Goal: Task Accomplishment & Management: Complete application form

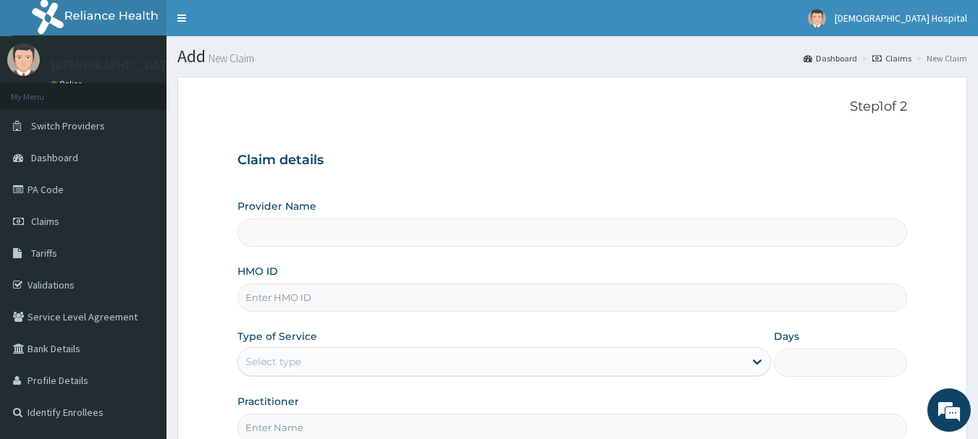
type input "[DEMOGRAPHIC_DATA] Diocese [GEOGRAPHIC_DATA]"
click at [391, 301] on input "HMO ID" at bounding box center [572, 298] width 670 height 28
type input "NPM/10141/A"
click at [630, 378] on div "Provider Name [DEMOGRAPHIC_DATA] Diocese [GEOGRAPHIC_DATA] HMO ID NPM/10141/A T…" at bounding box center [572, 320] width 670 height 243
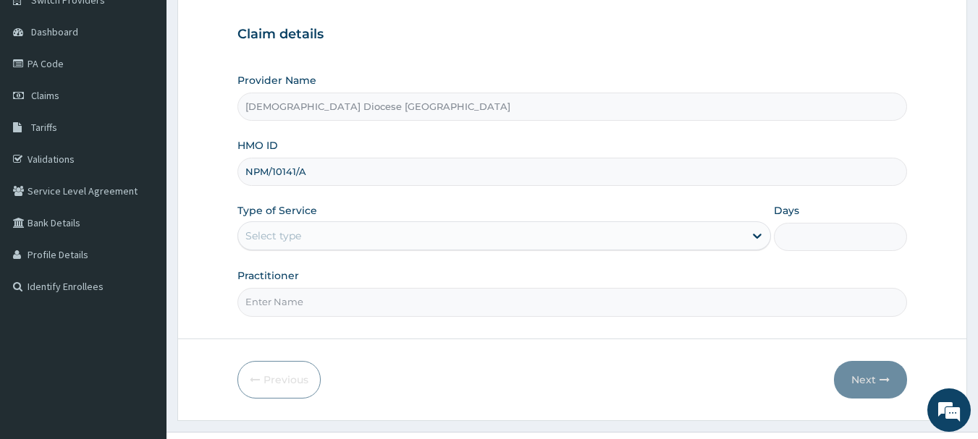
scroll to position [156, 0]
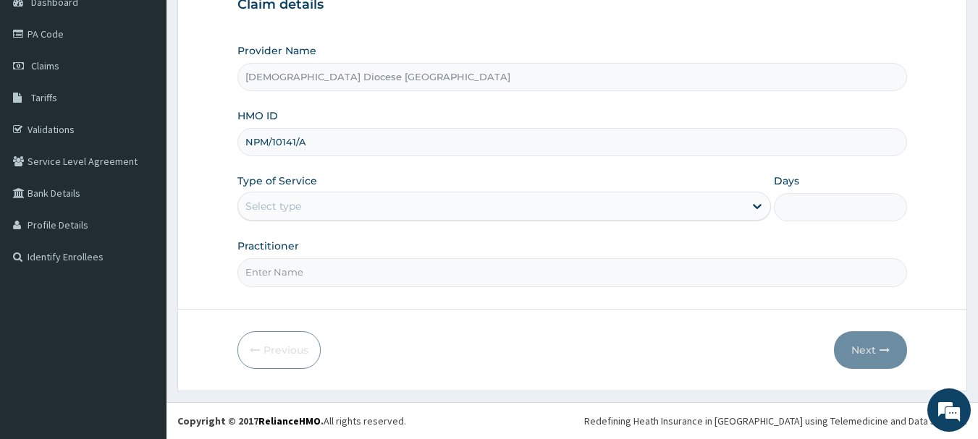
click at [632, 194] on div "Select type" at bounding box center [503, 206] width 533 height 29
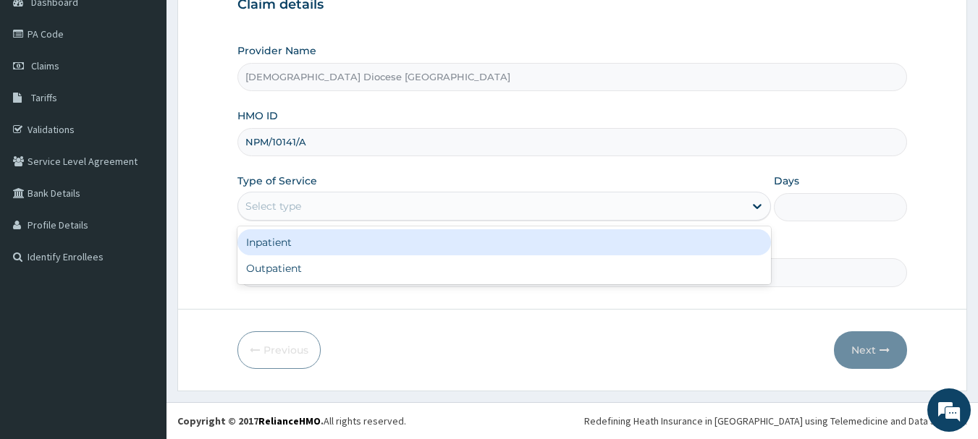
click at [489, 242] on div "Inpatient" at bounding box center [503, 242] width 533 height 26
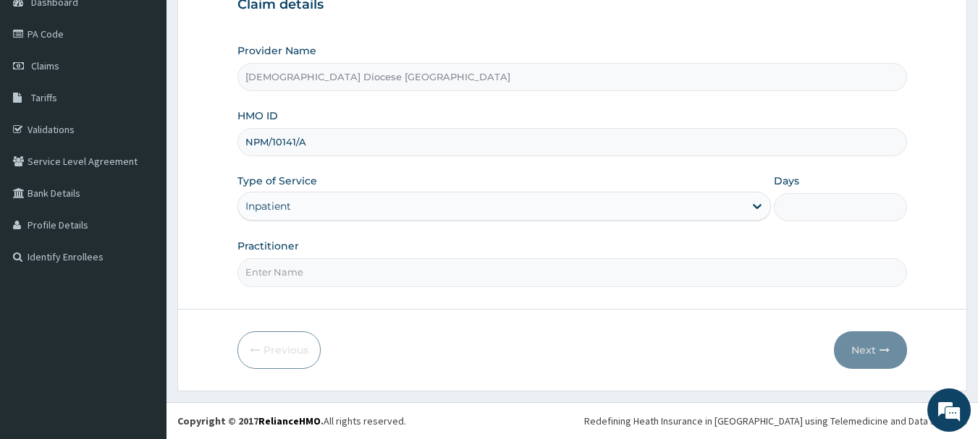
click at [839, 203] on input "Days" at bounding box center [840, 207] width 133 height 28
type input "1"
click at [455, 287] on input "Practitioner" at bounding box center [572, 272] width 670 height 28
click at [262, 264] on input "Practitioner" at bounding box center [572, 272] width 670 height 28
type input "DR.ONWE"
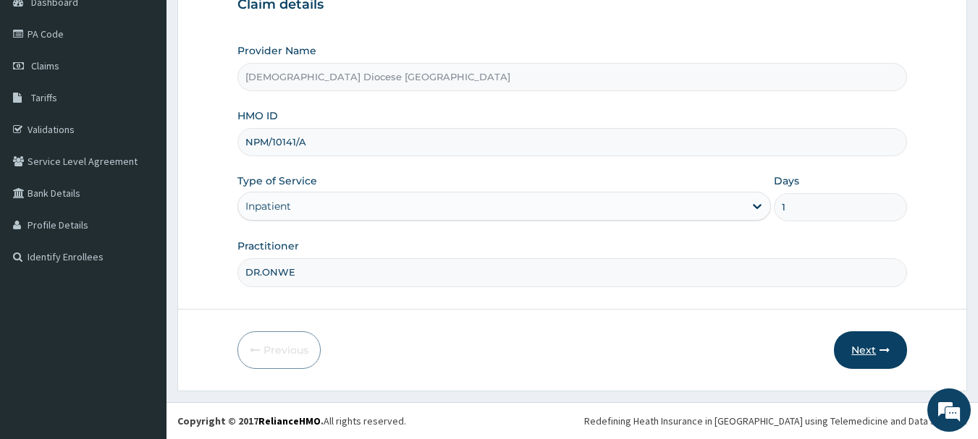
click at [897, 347] on button "Next" at bounding box center [870, 350] width 73 height 38
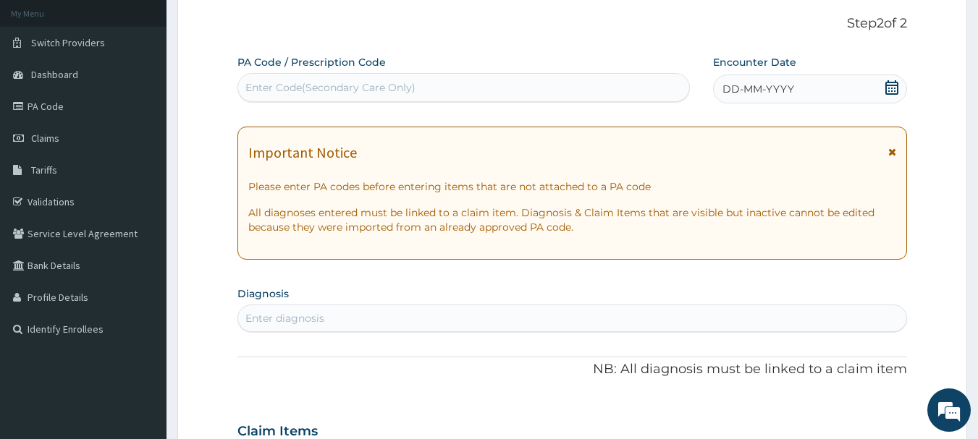
scroll to position [0, 0]
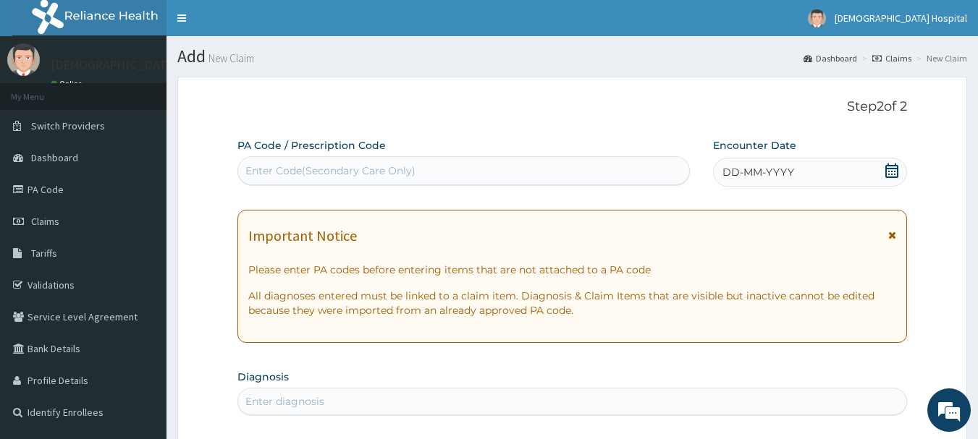
click at [333, 168] on div "Enter Code(Secondary Care Only)" at bounding box center [330, 171] width 170 height 14
paste input "PA/A3BFE8"
type input "PA/A3BFE8"
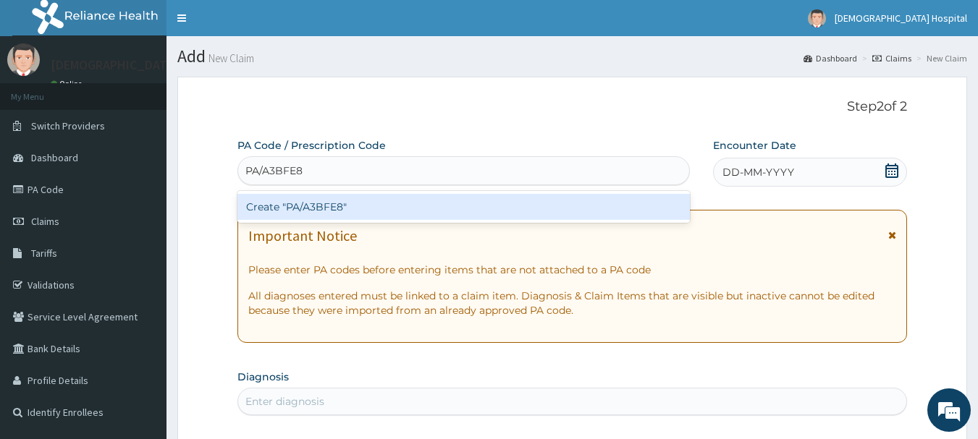
click at [409, 208] on div "Create "PA/A3BFE8"" at bounding box center [463, 207] width 453 height 26
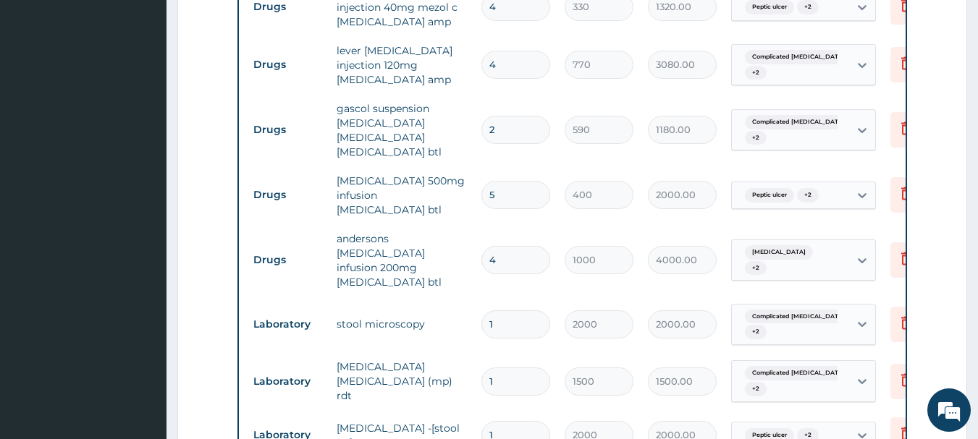
scroll to position [818, 0]
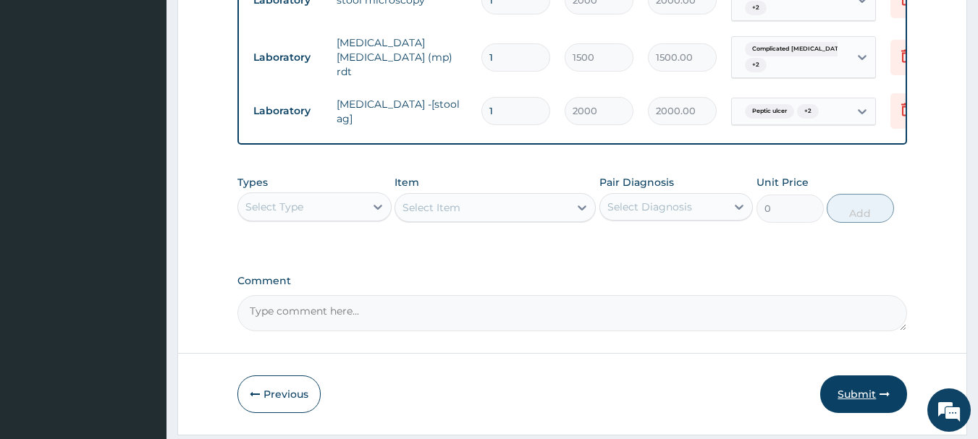
click at [869, 376] on button "Submit" at bounding box center [863, 395] width 87 height 38
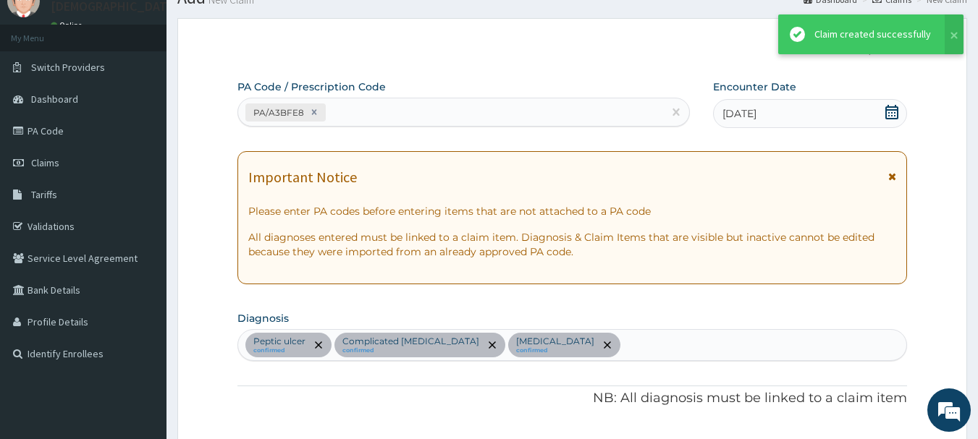
scroll to position [1126, 0]
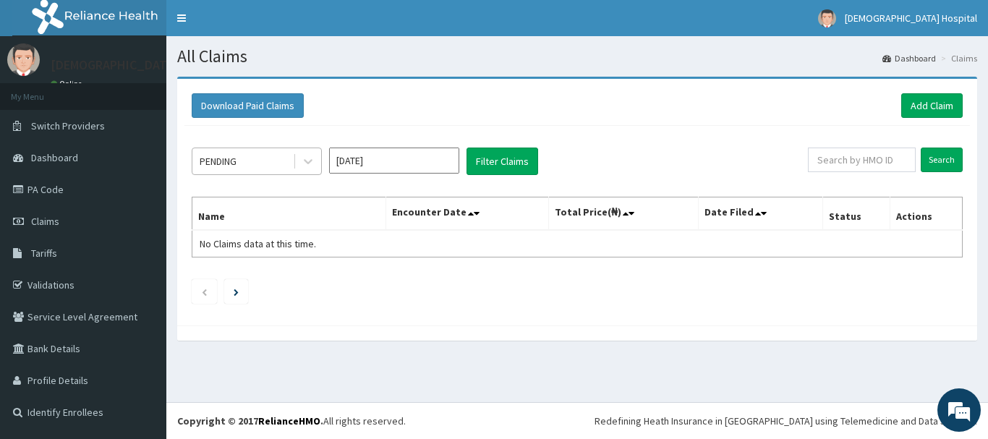
click at [246, 164] on div "PENDING" at bounding box center [242, 161] width 101 height 23
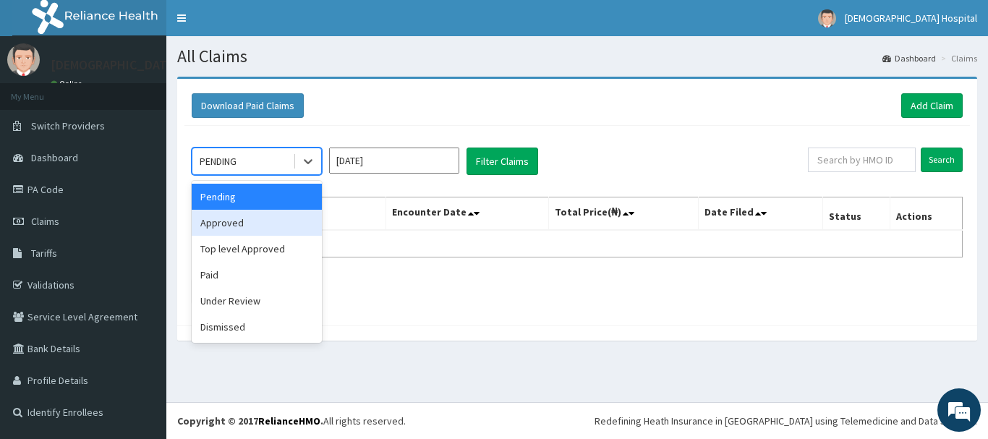
click at [226, 230] on div "Approved" at bounding box center [257, 223] width 130 height 26
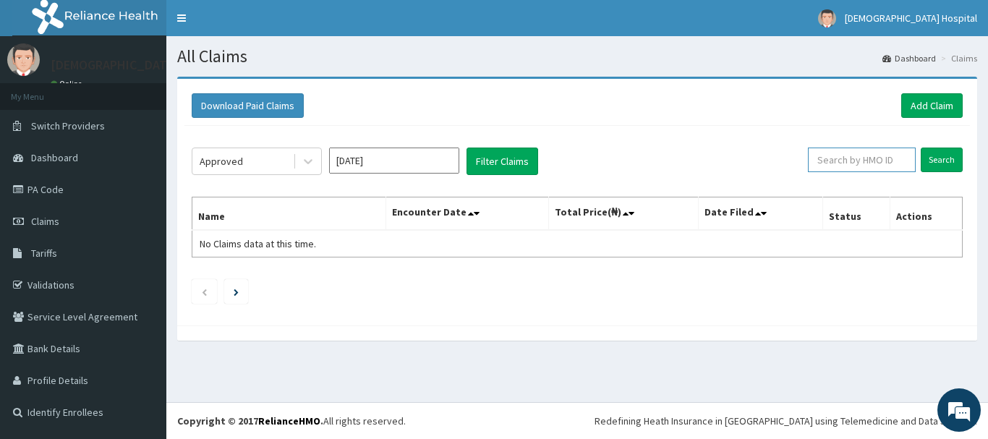
click at [889, 164] on input "text" at bounding box center [862, 160] width 108 height 25
type input "NPM/10141/A"
click at [943, 157] on input "Search" at bounding box center [942, 160] width 42 height 25
